Goal: Information Seeking & Learning: Find specific page/section

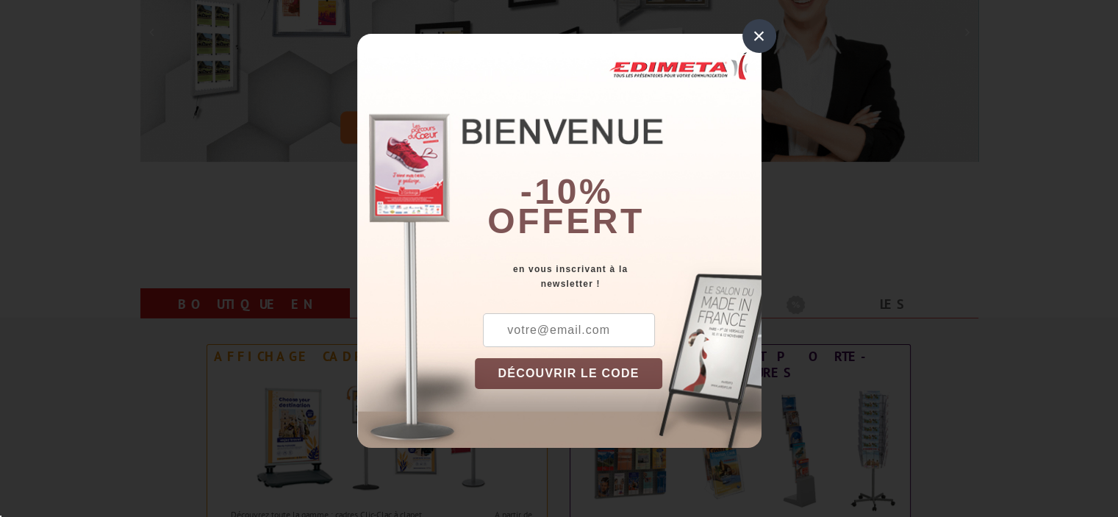
scroll to position [441, 0]
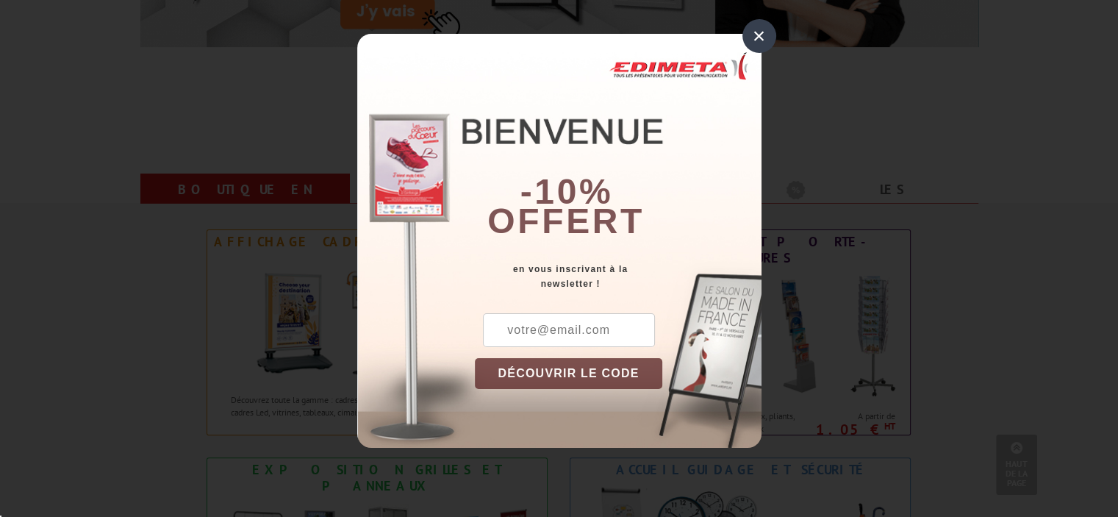
drag, startPoint x: 757, startPoint y: 32, endPoint x: 315, endPoint y: 229, distance: 484.5
click at [735, 46] on div "× -10% offert en vous inscrivant à la newsletter ! DÉCOUVRIR LE CODE Copier le …" at bounding box center [559, 241] width 404 height 414
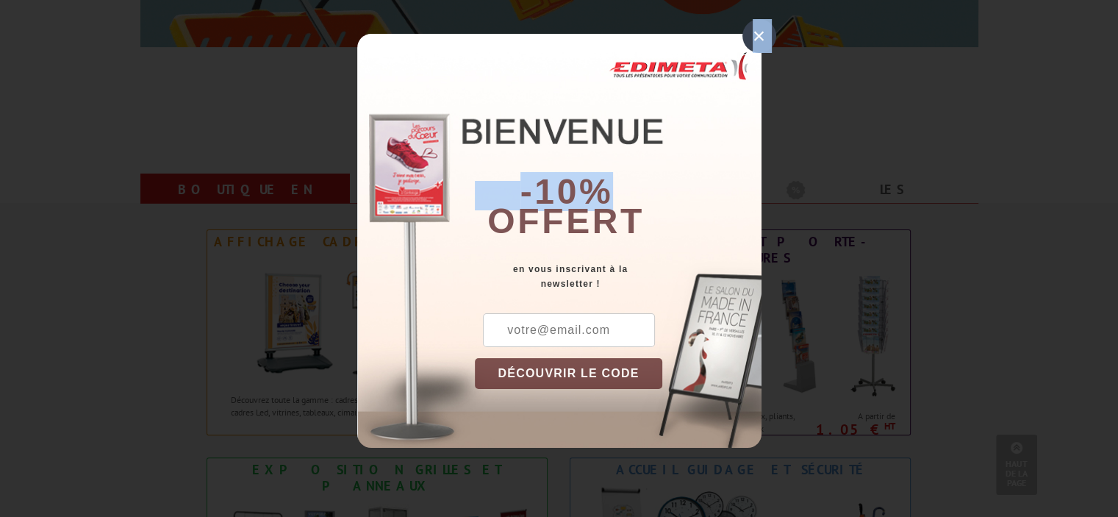
click at [764, 33] on div "×" at bounding box center [759, 36] width 34 height 34
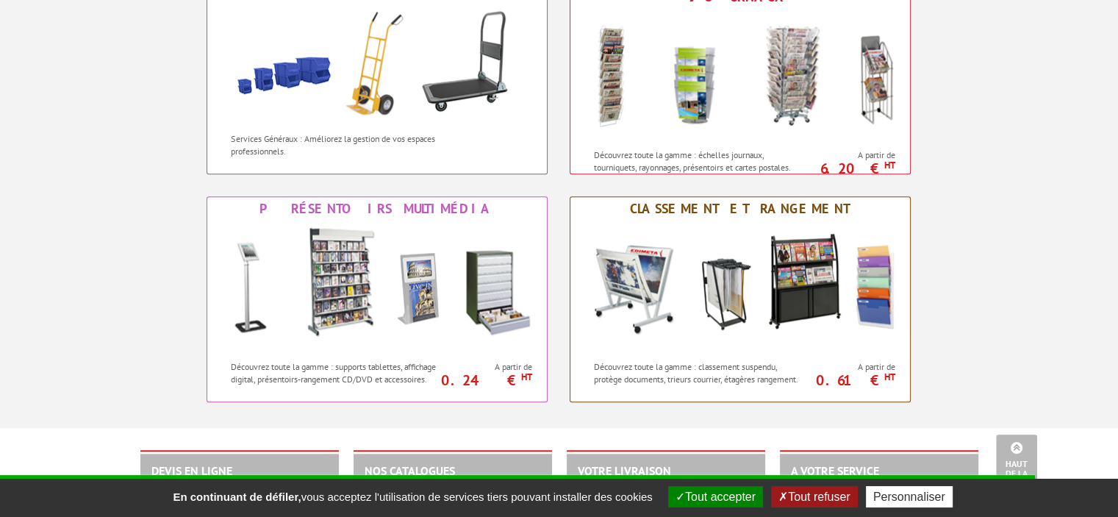
scroll to position [1176, 0]
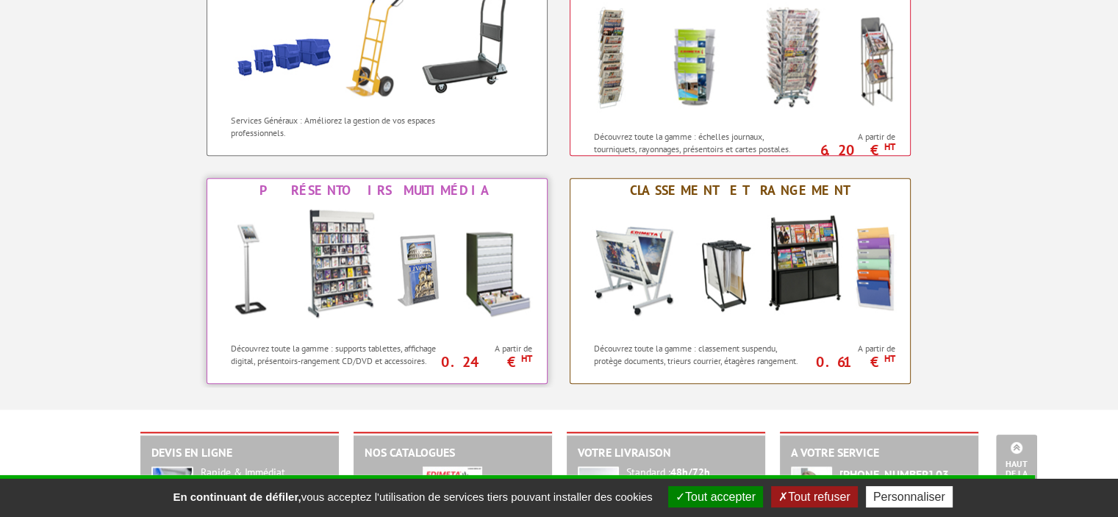
click at [245, 267] on img at bounding box center [376, 268] width 323 height 132
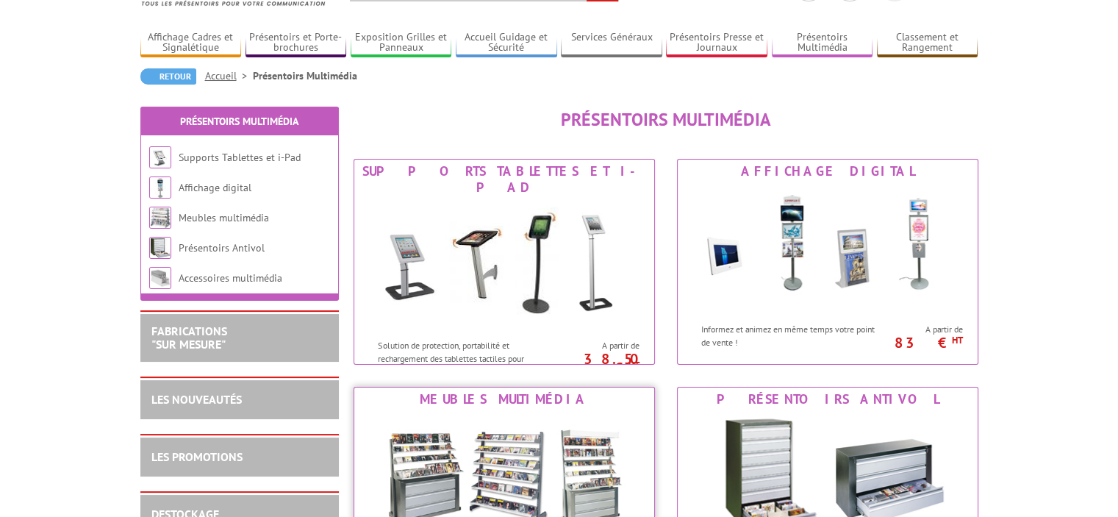
scroll to position [220, 0]
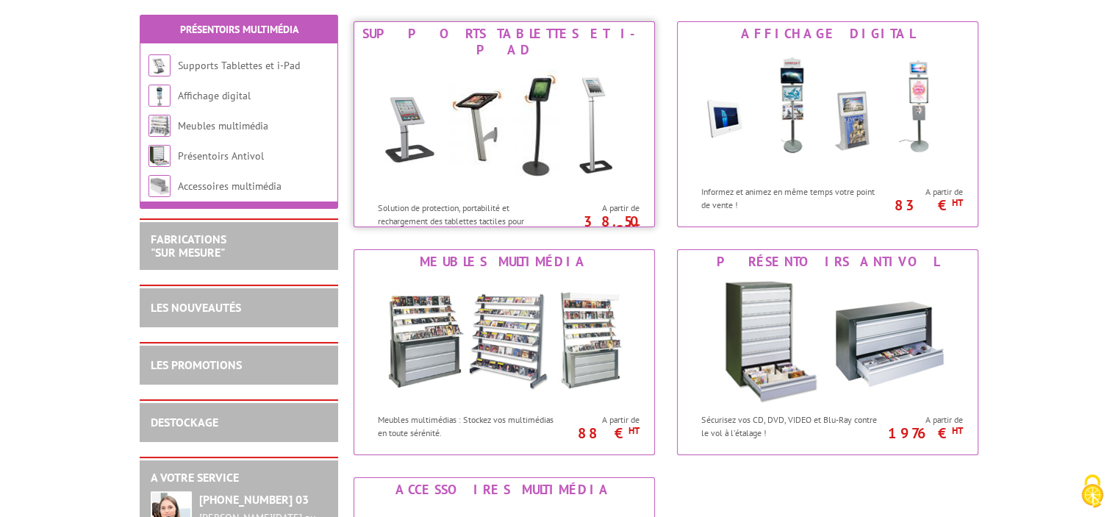
click at [484, 124] on img at bounding box center [504, 128] width 272 height 132
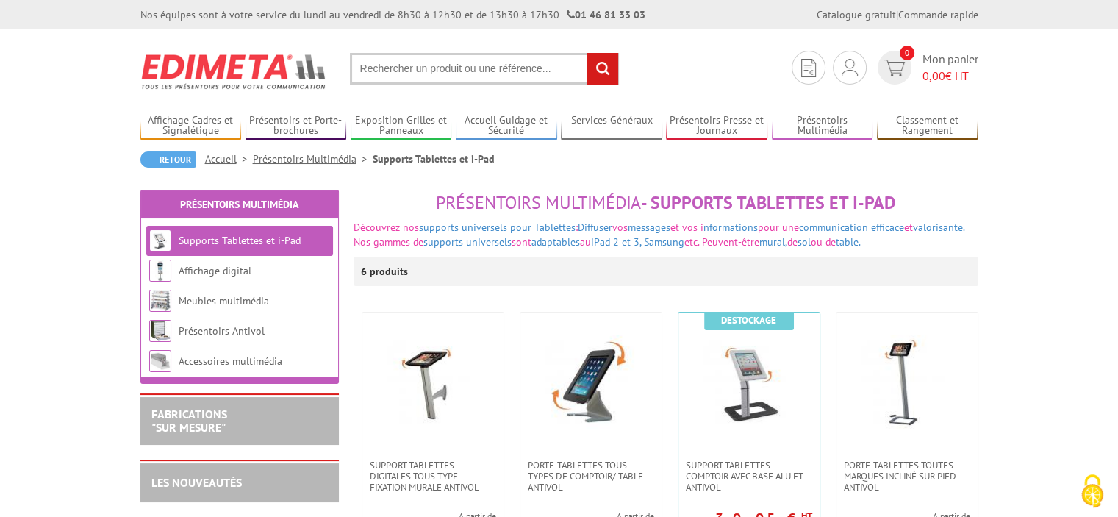
click at [373, 71] on input "text" at bounding box center [484, 69] width 269 height 32
type input "support présentoir étanche"
click at [586, 53] on input "rechercher" at bounding box center [602, 69] width 32 height 32
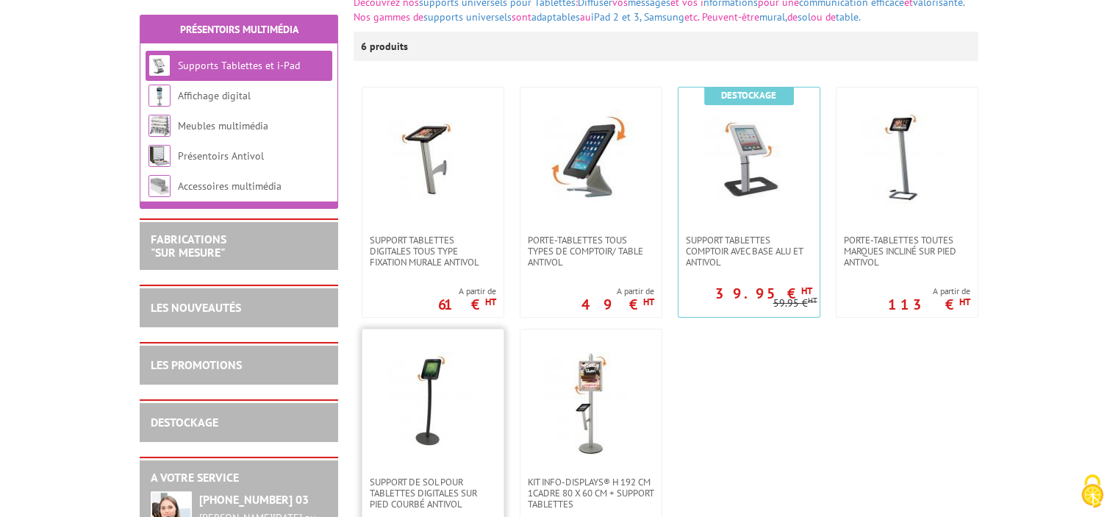
scroll to position [294, 0]
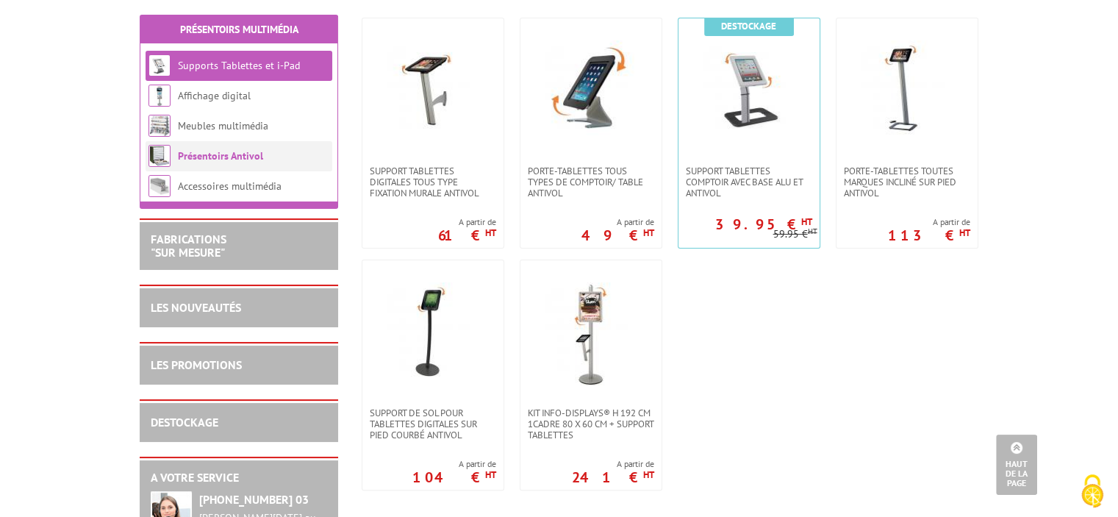
click at [191, 158] on link "Présentoirs Antivol" at bounding box center [220, 155] width 85 height 13
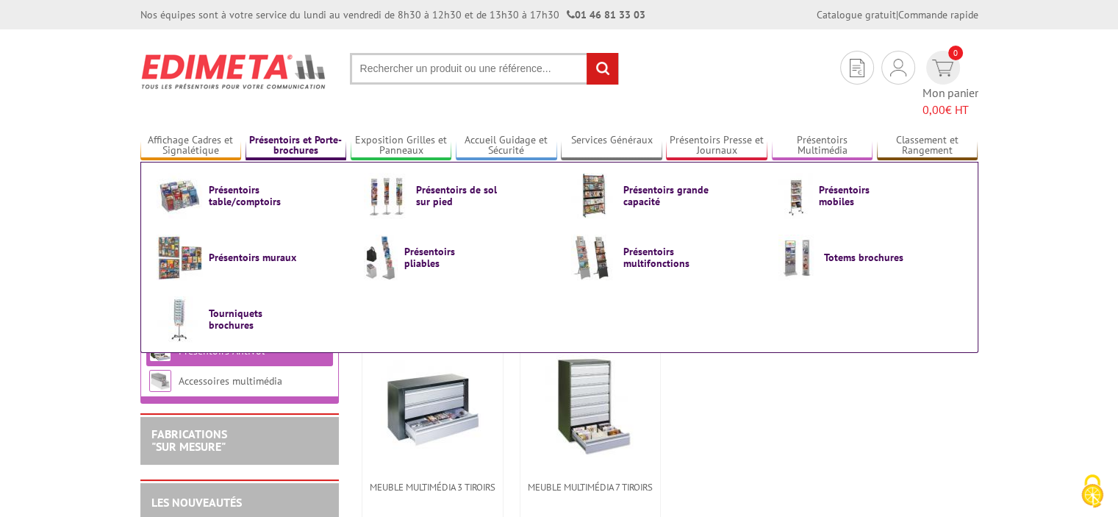
click at [299, 134] on link "Présentoirs et Porte-brochures" at bounding box center [295, 146] width 101 height 24
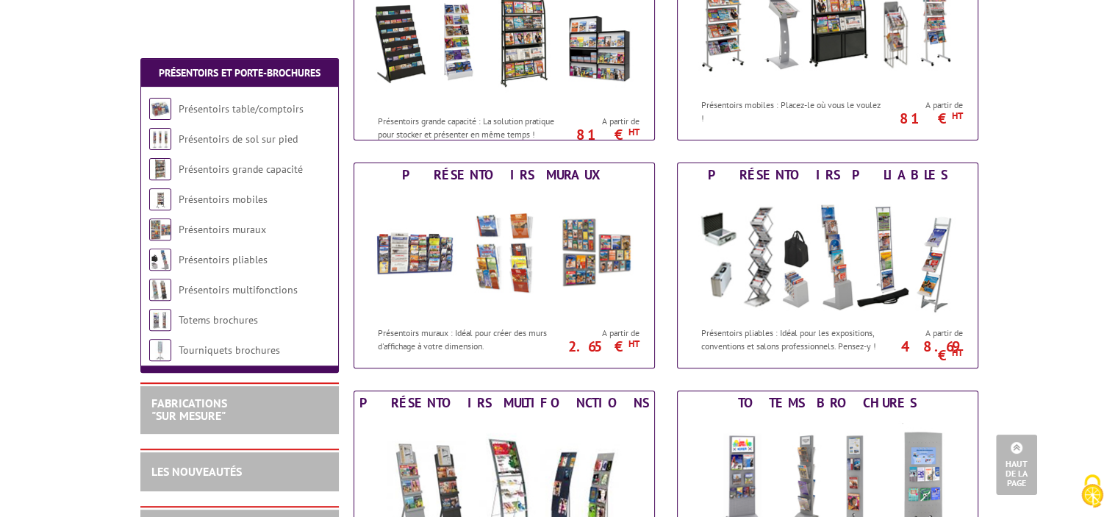
scroll to position [514, 0]
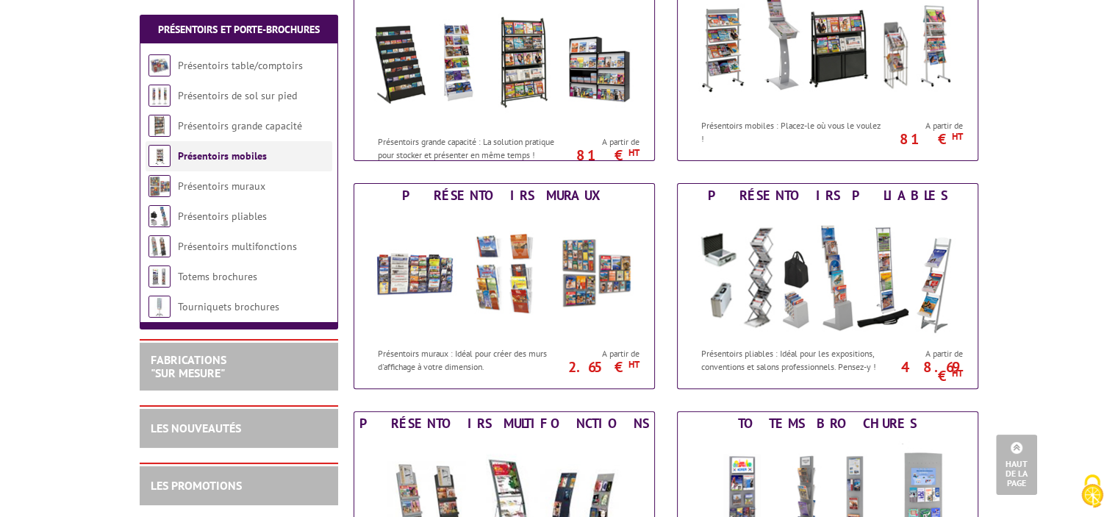
click at [217, 155] on link "Présentoirs mobiles" at bounding box center [222, 155] width 89 height 13
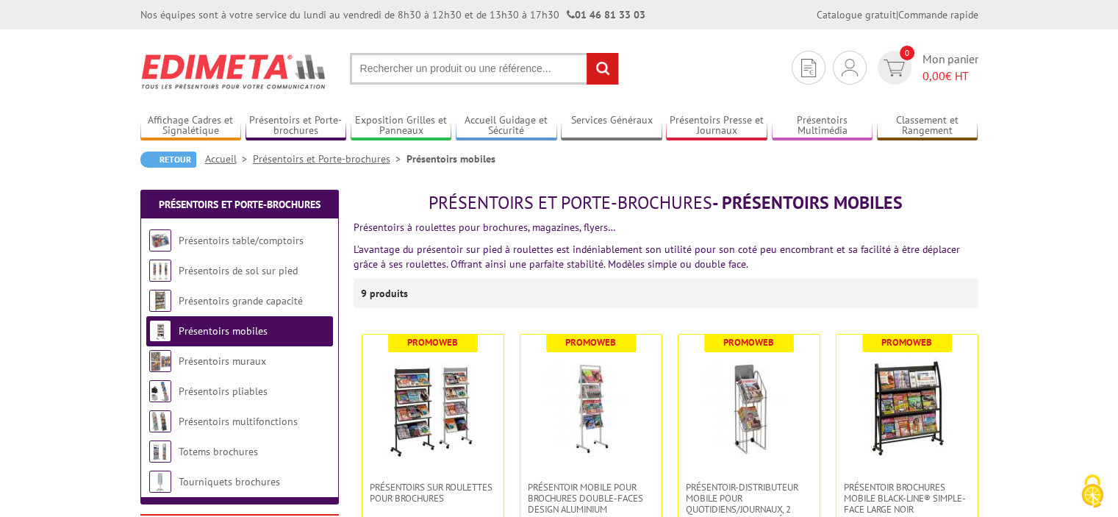
click at [446, 69] on input "text" at bounding box center [484, 69] width 269 height 32
type input "présentoir étanche alu"
click at [586, 53] on input "rechercher" at bounding box center [602, 69] width 32 height 32
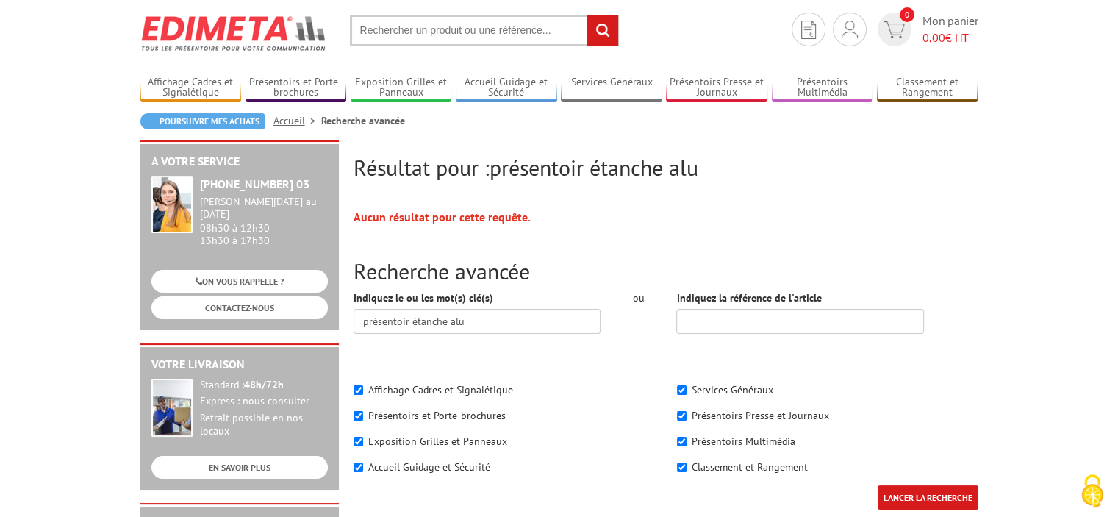
scroll to position [73, 0]
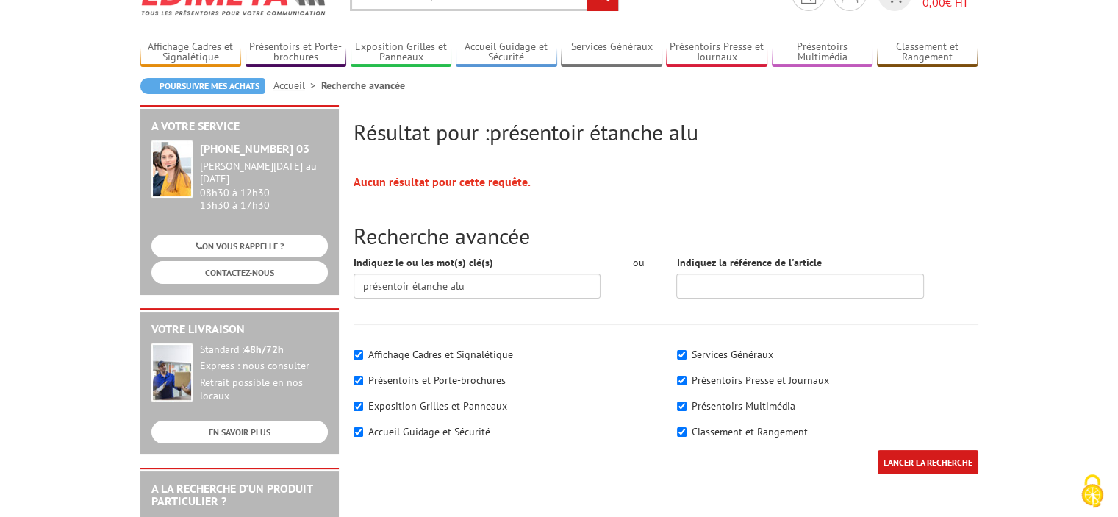
click at [497, 352] on label "Affichage Cadres et Signalétique" at bounding box center [440, 354] width 145 height 13
click at [363, 352] on input"] "Affichage Cadres et Signalétique" at bounding box center [358, 355] width 10 height 10
drag, startPoint x: 353, startPoint y: 350, endPoint x: 382, endPoint y: 378, distance: 40.5
click at [353, 350] on input"] "Affichage Cadres et Signalétique" at bounding box center [358, 355] width 10 height 10
checkbox input"] "true"
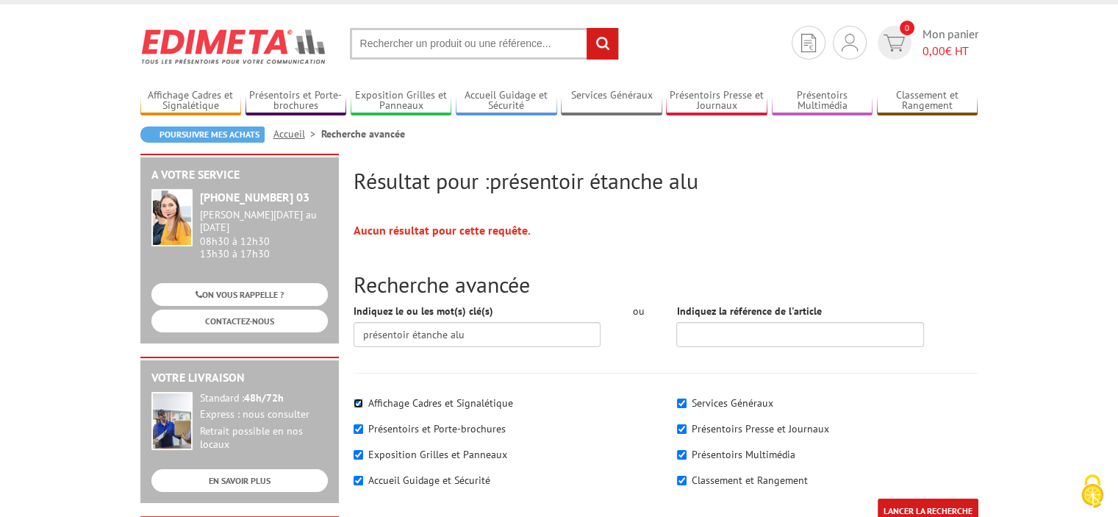
scroll to position [0, 0]
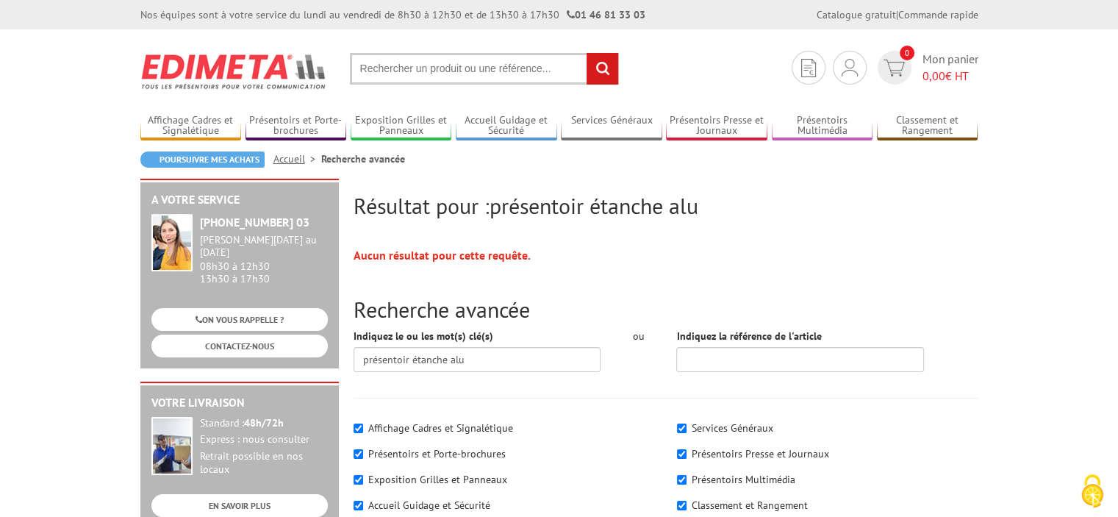
click at [464, 61] on input "text" at bounding box center [484, 69] width 269 height 32
click at [467, 66] on input "text" at bounding box center [484, 69] width 269 height 32
type input "cadre mural étanche"
click at [586, 53] on input "rechercher" at bounding box center [602, 69] width 32 height 32
click at [535, 77] on input "text" at bounding box center [484, 69] width 269 height 32
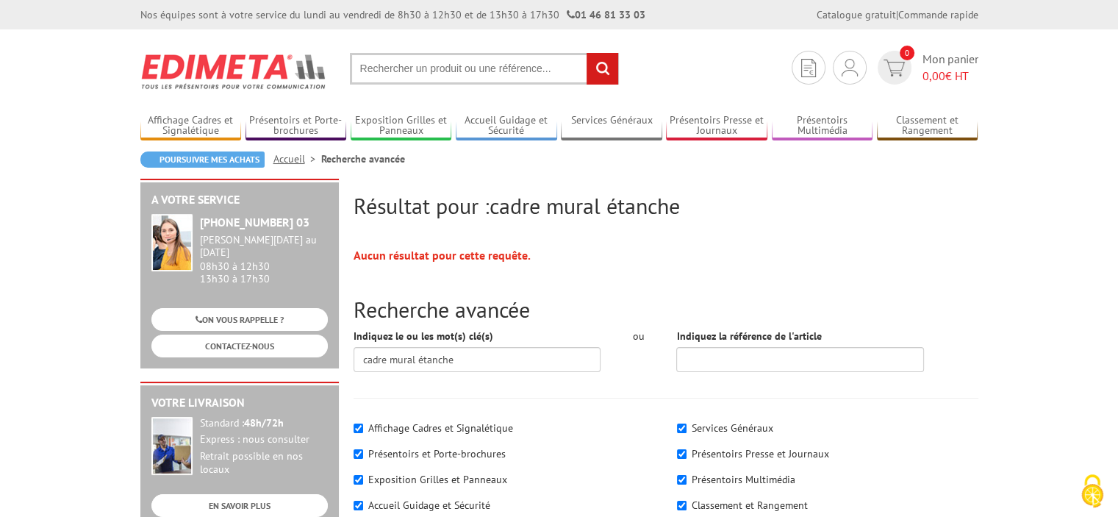
click at [529, 70] on input "text" at bounding box center [484, 69] width 269 height 32
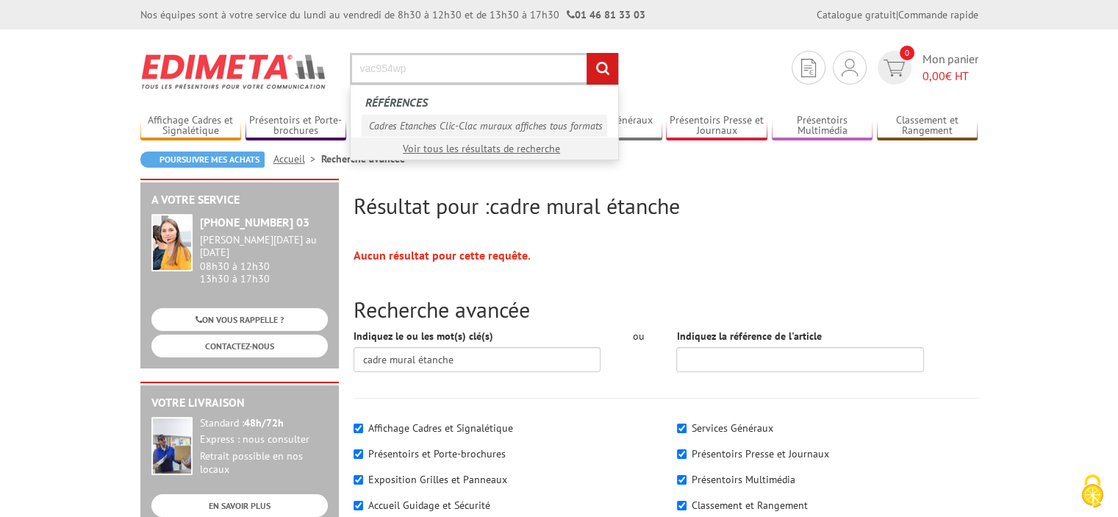
type input "vac954wp"
click at [552, 123] on link "Cadres Etanches Clic-Clac muraux affiches tous formats" at bounding box center [483, 126] width 245 height 22
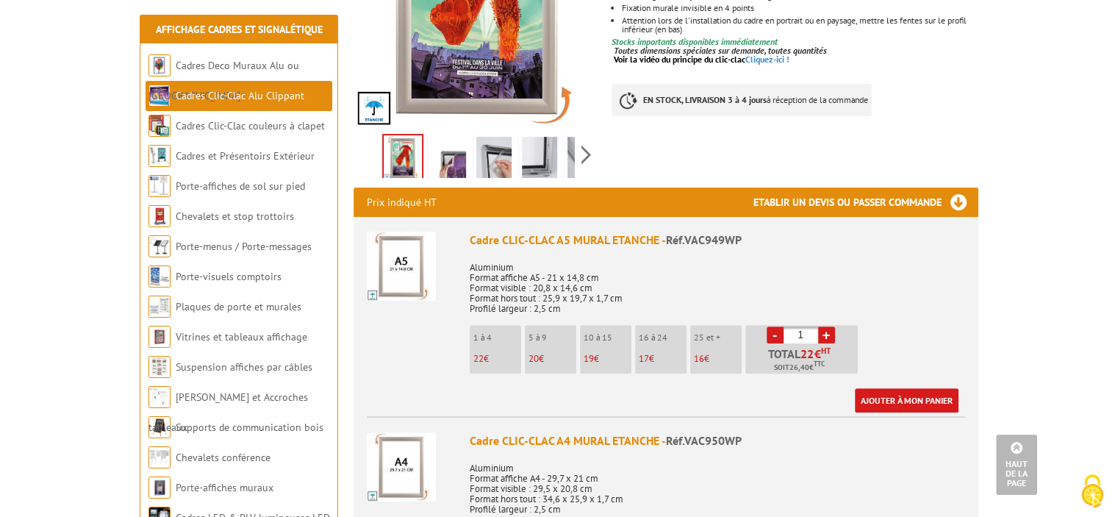
scroll to position [367, 0]
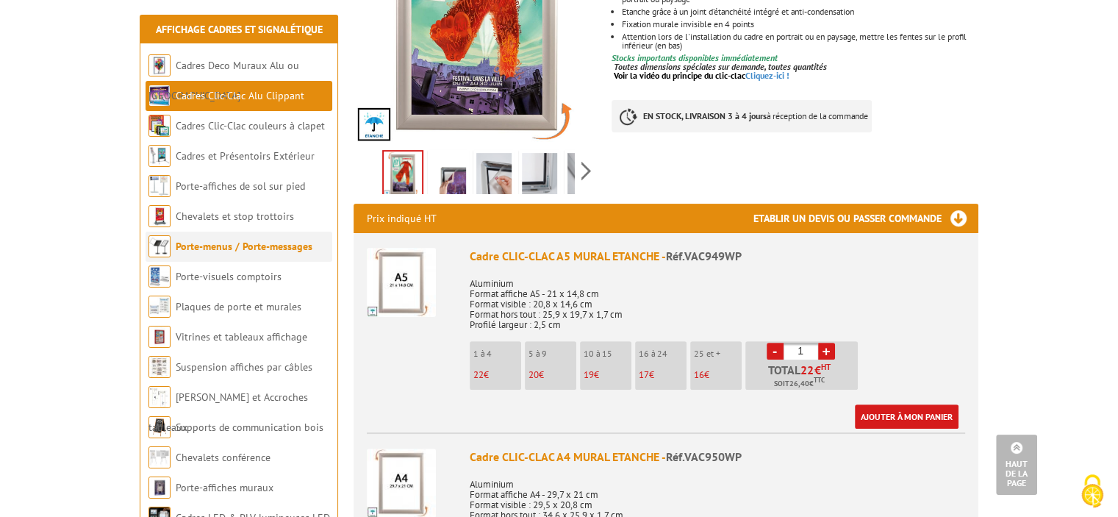
click at [226, 240] on link "Porte-menus / Porte-messages" at bounding box center [244, 246] width 137 height 13
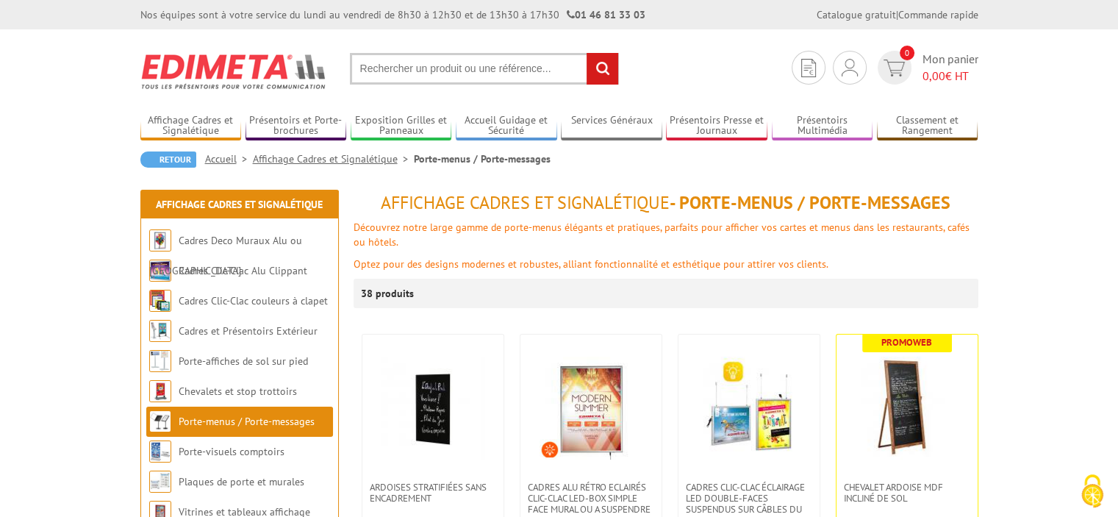
click at [489, 74] on input "text" at bounding box center [484, 69] width 269 height 32
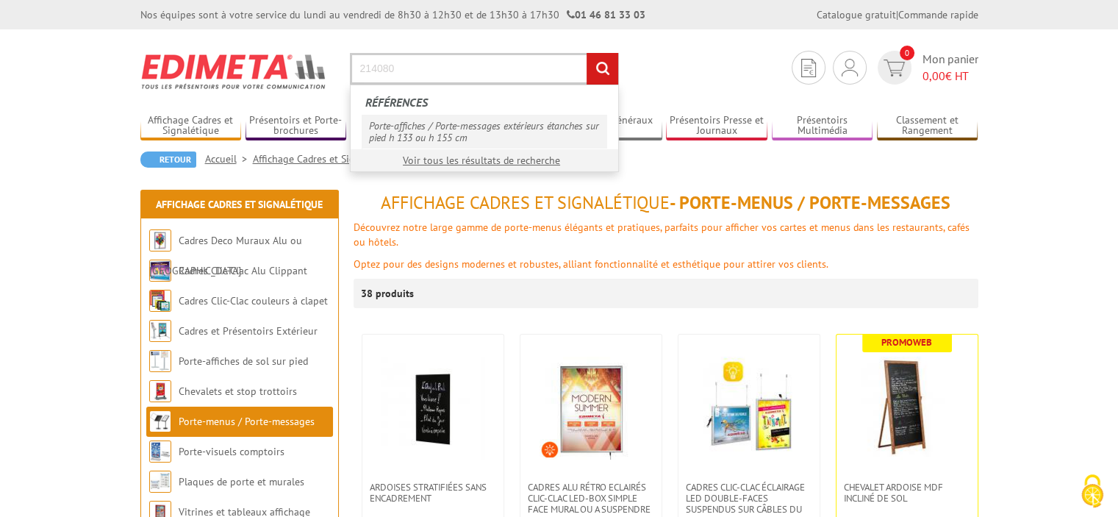
type input "214080"
click at [485, 128] on link "Porte-affiches / Porte-messages extérieurs étanches sur pied h 133 ou h 155 cm" at bounding box center [483, 132] width 245 height 34
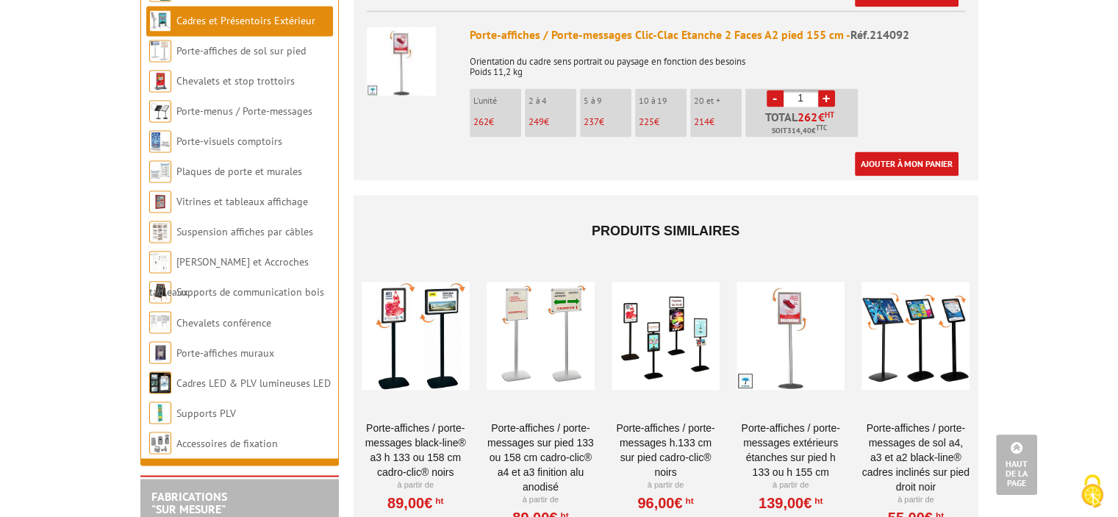
scroll to position [2498, 0]
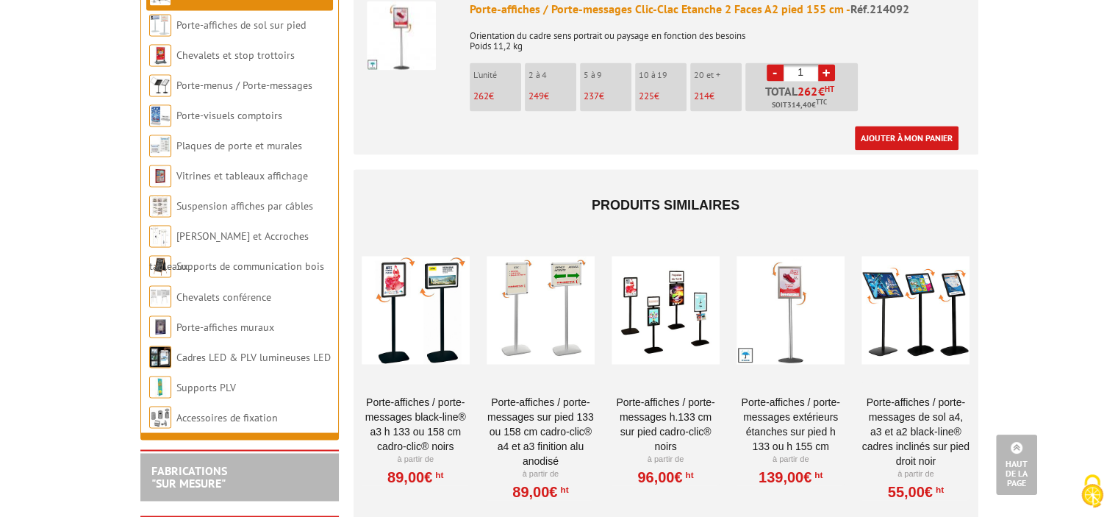
click at [920, 312] on div at bounding box center [915, 309] width 108 height 147
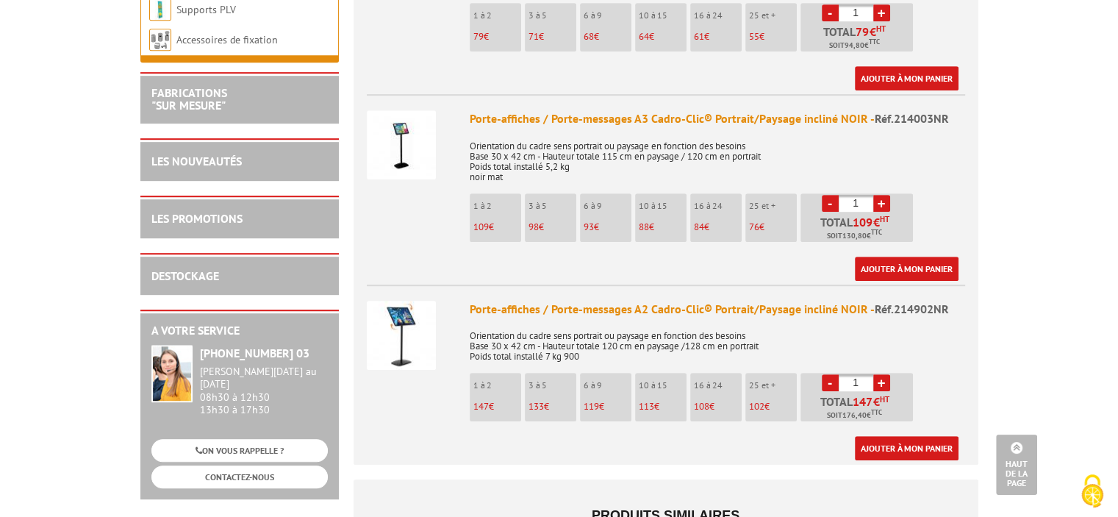
scroll to position [661, 0]
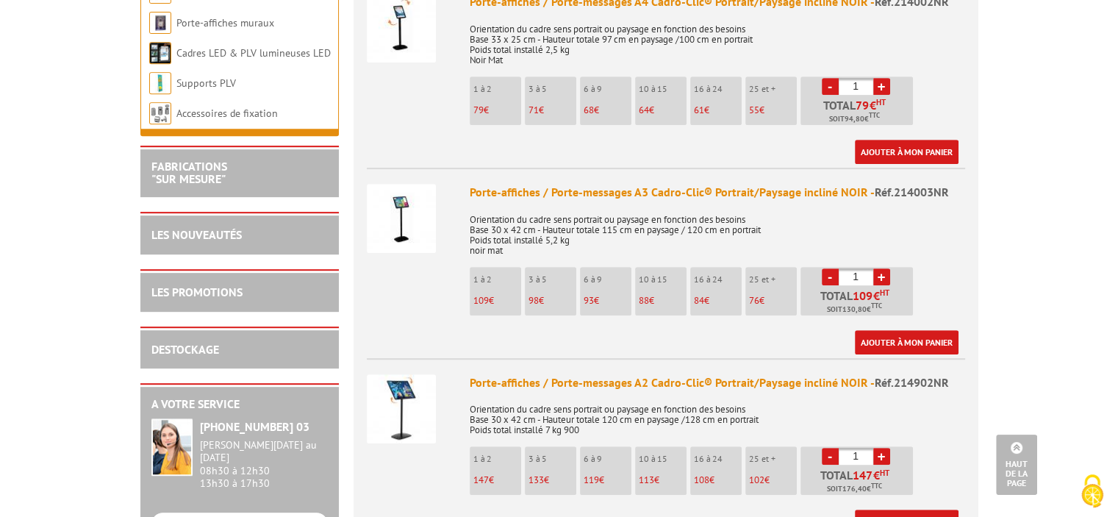
click at [394, 193] on img at bounding box center [401, 218] width 69 height 69
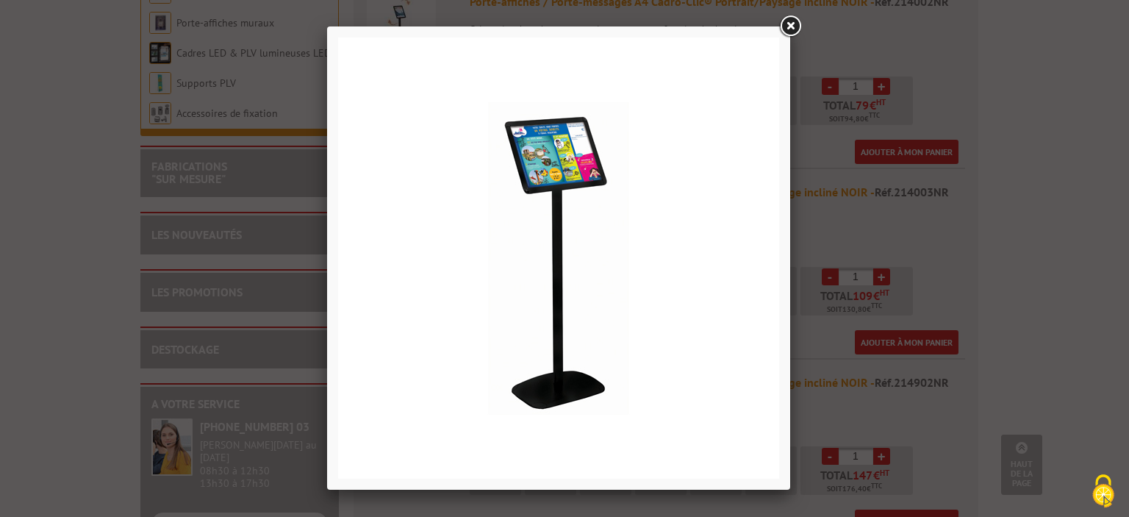
click at [788, 26] on link at bounding box center [790, 26] width 26 height 26
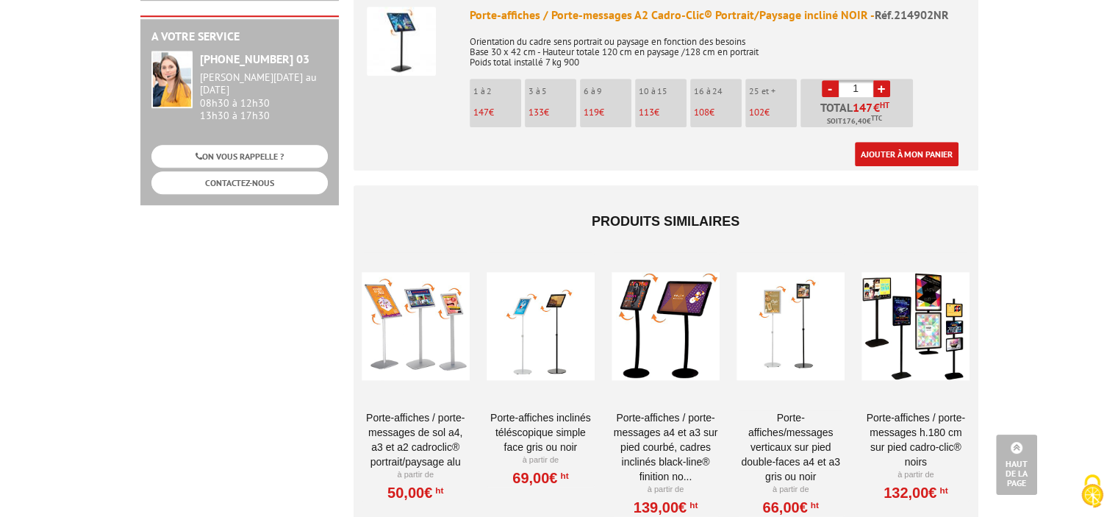
scroll to position [1029, 0]
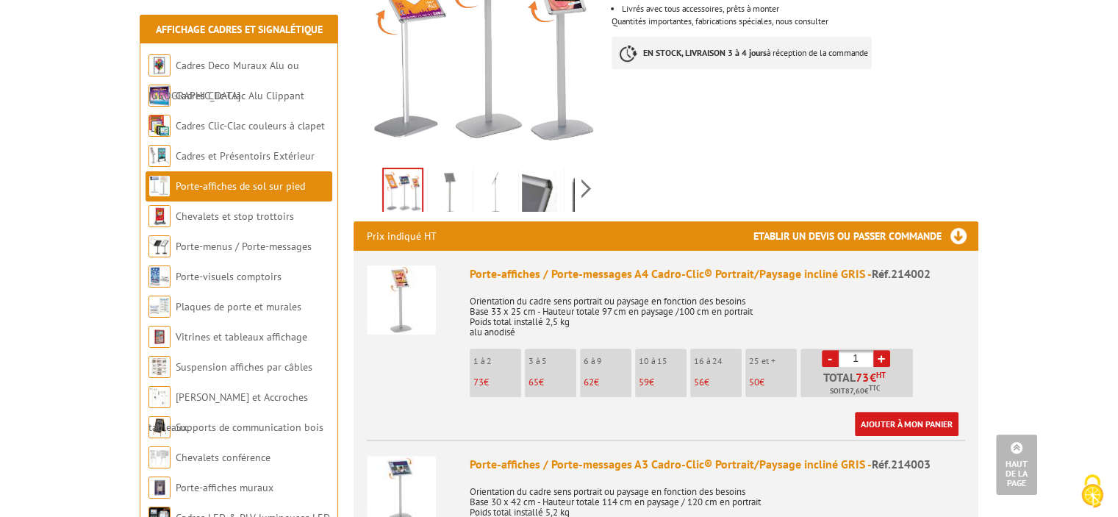
scroll to position [294, 0]
